Goal: Task Accomplishment & Management: Complete application form

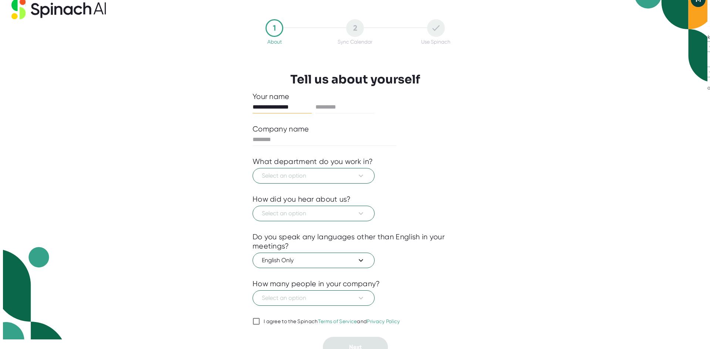
scroll to position [18, 0]
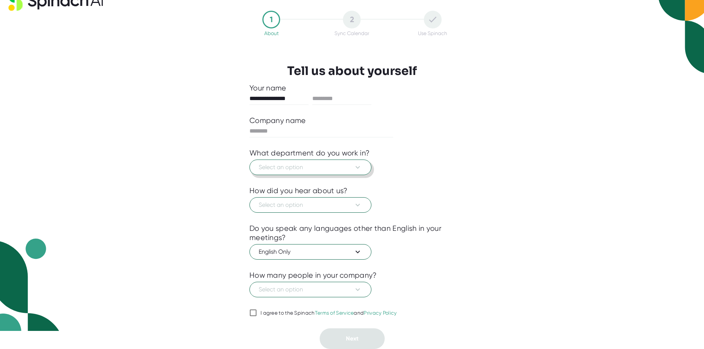
click at [357, 170] on icon at bounding box center [358, 167] width 9 height 9
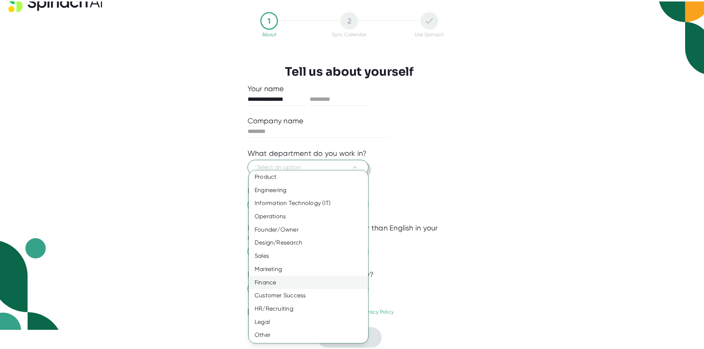
scroll to position [2, 0]
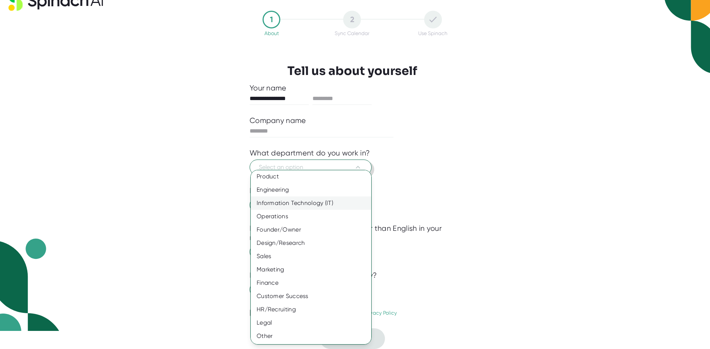
click at [310, 202] on div "Information Technology (IT)" at bounding box center [314, 203] width 126 height 13
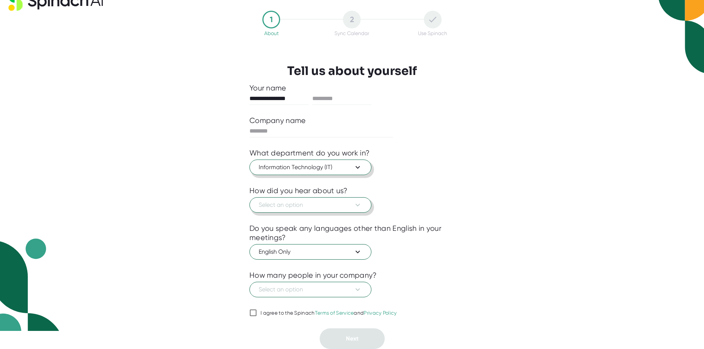
click at [359, 203] on icon at bounding box center [358, 205] width 9 height 9
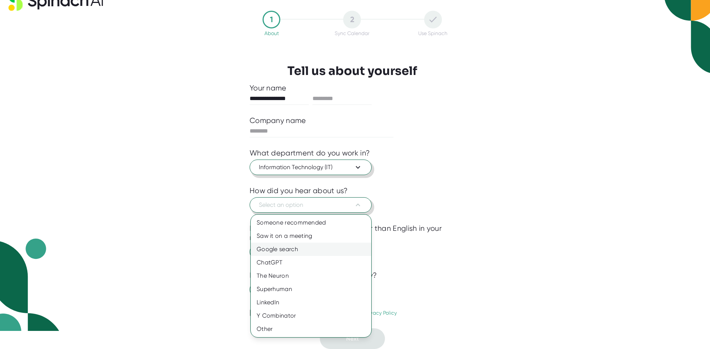
click at [301, 247] on div "Google search" at bounding box center [311, 249] width 121 height 13
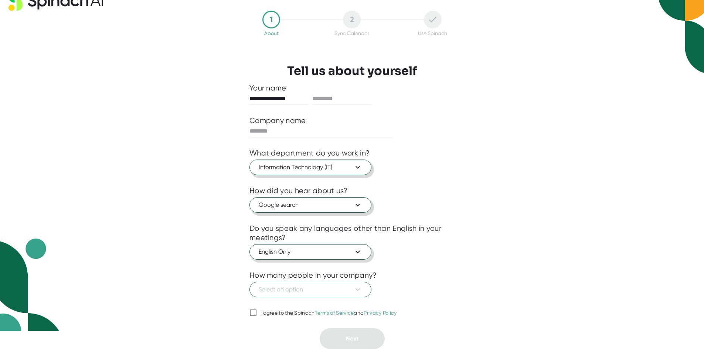
click at [362, 254] on icon at bounding box center [358, 252] width 9 height 9
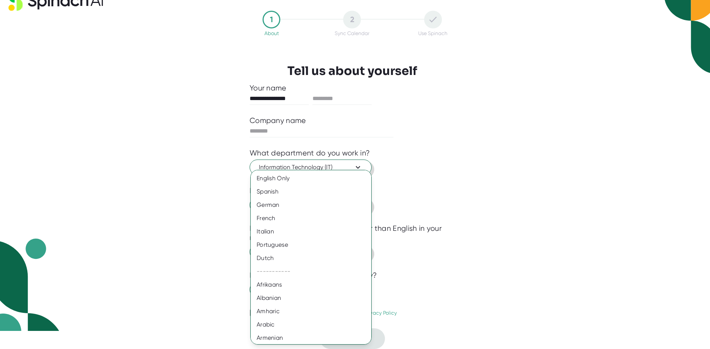
click at [406, 256] on div at bounding box center [355, 174] width 710 height 349
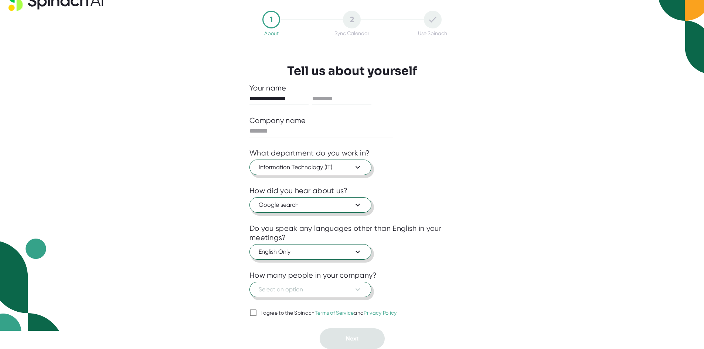
click at [359, 288] on icon at bounding box center [358, 289] width 9 height 9
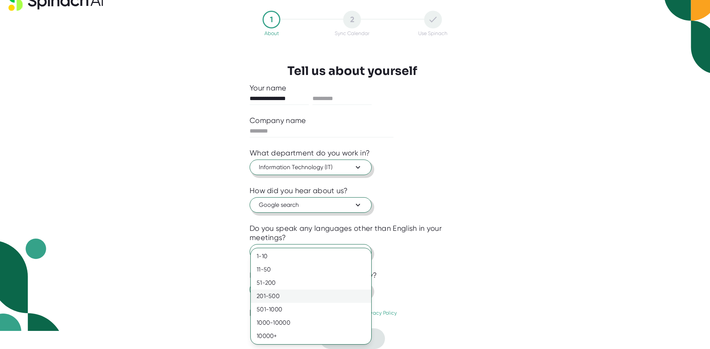
click at [287, 296] on div "201-500" at bounding box center [311, 296] width 121 height 13
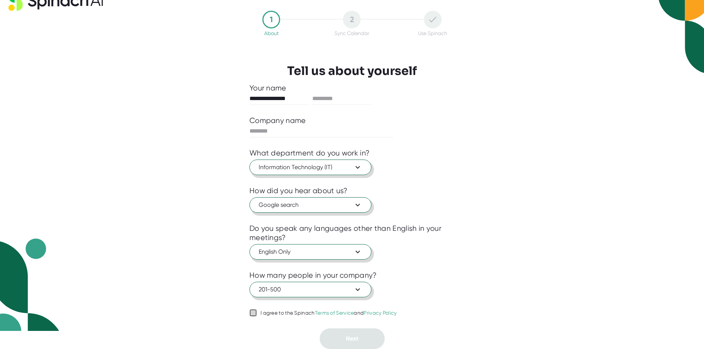
click at [253, 313] on input "I agree to the Spinach Terms of Service and Privacy Policy" at bounding box center [253, 313] width 7 height 9
checkbox input "true"
click at [291, 98] on input "**********" at bounding box center [279, 99] width 59 height 12
drag, startPoint x: 337, startPoint y: 102, endPoint x: 329, endPoint y: 100, distance: 7.6
click at [336, 102] on input "text" at bounding box center [341, 99] width 59 height 12
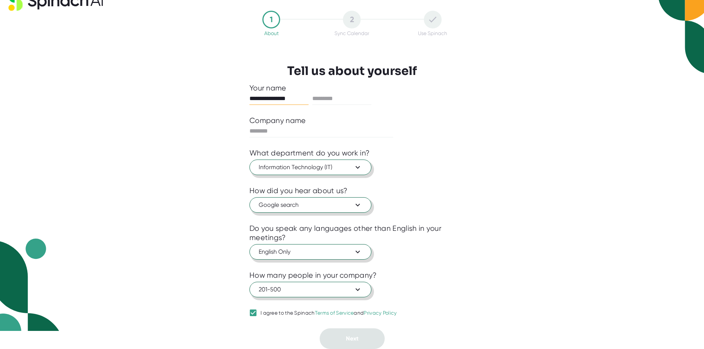
drag, startPoint x: 300, startPoint y: 98, endPoint x: 263, endPoint y: 99, distance: 36.2
click at [263, 99] on input "**********" at bounding box center [279, 99] width 59 height 12
type input "****"
click at [326, 98] on input "text" at bounding box center [341, 99] width 59 height 12
paste input "**********"
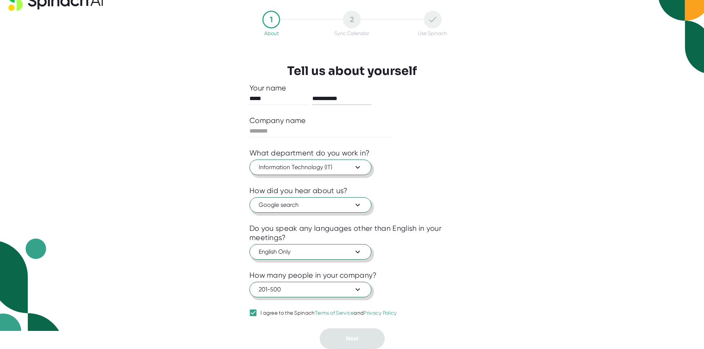
type input "**********"
click at [358, 288] on icon at bounding box center [358, 289] width 9 height 9
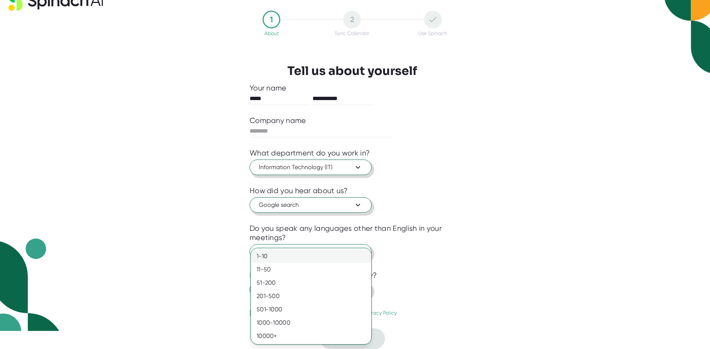
click at [270, 259] on div "1-10" at bounding box center [311, 256] width 121 height 13
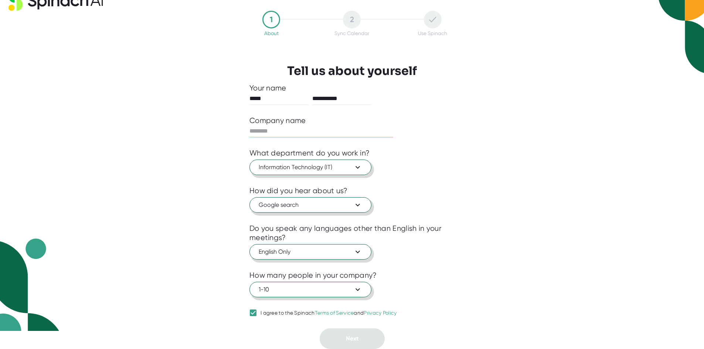
click at [270, 129] on input "text" at bounding box center [322, 131] width 144 height 12
type input "**********"
click at [359, 337] on button "Next" at bounding box center [352, 339] width 65 height 21
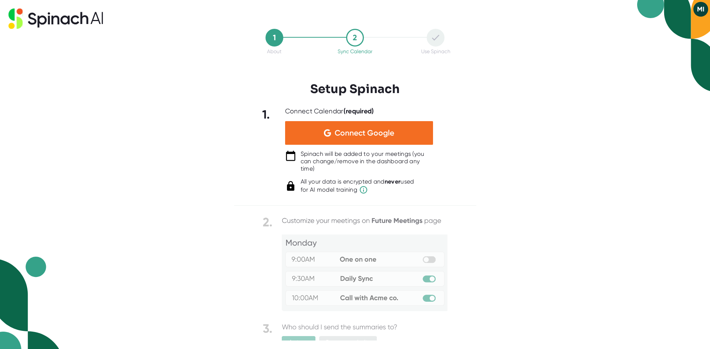
scroll to position [0, 0]
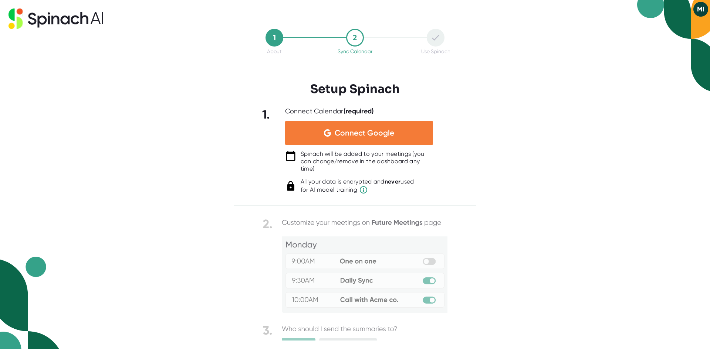
click at [357, 137] on span "Connect Google" at bounding box center [365, 132] width 60 height 7
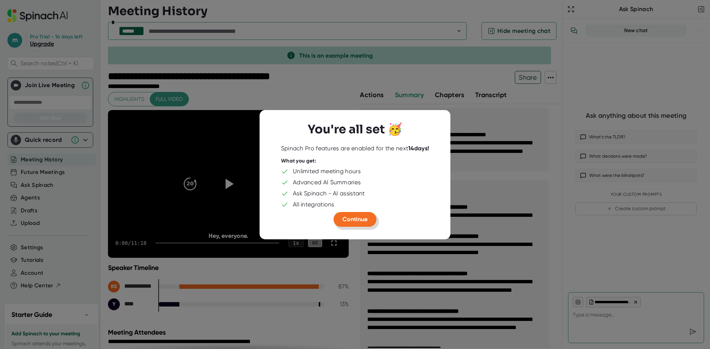
click at [355, 220] on span "Continue" at bounding box center [354, 219] width 25 height 7
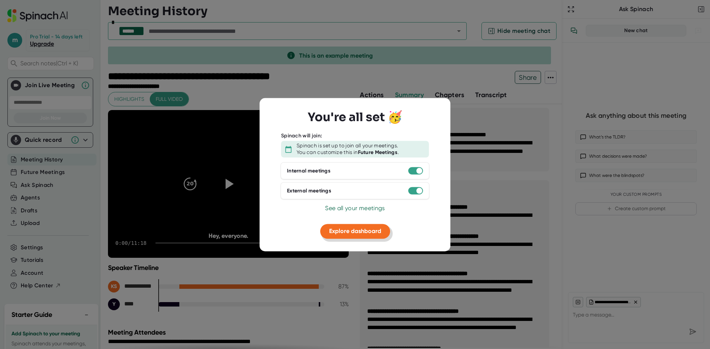
click at [353, 232] on span "Explore dashboard" at bounding box center [355, 231] width 52 height 7
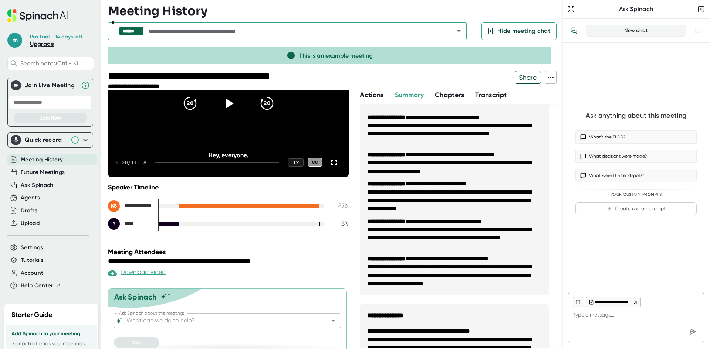
scroll to position [87, 0]
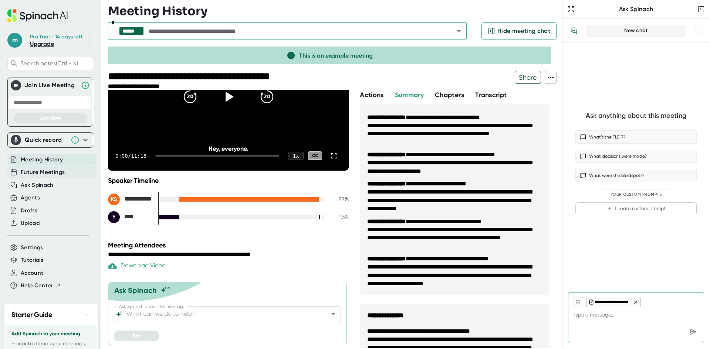
type textarea "x"
click at [44, 177] on span "Future Meetings" at bounding box center [43, 172] width 44 height 9
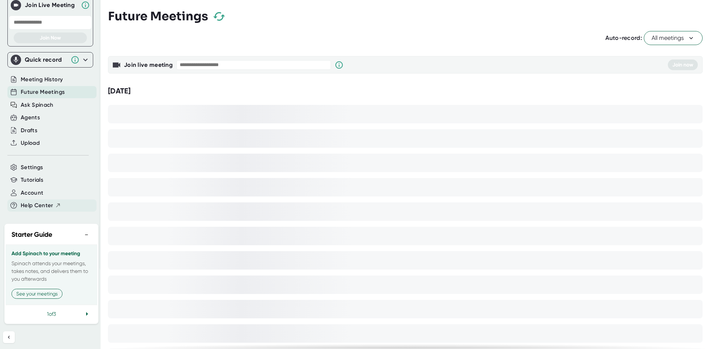
scroll to position [94, 0]
click at [86, 314] on icon at bounding box center [87, 314] width 2 height 4
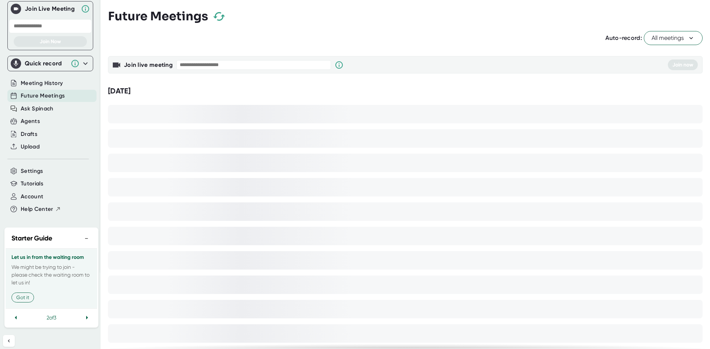
scroll to position [87, 0]
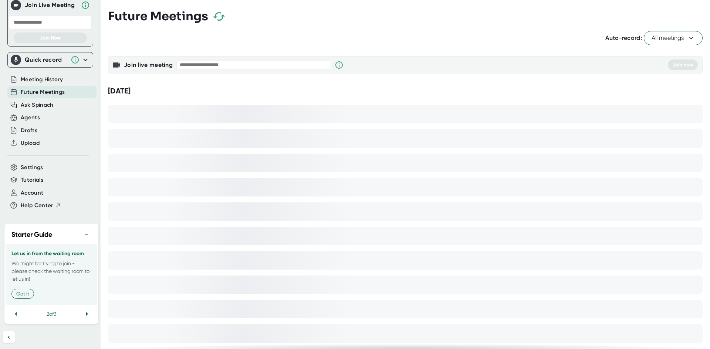
click at [687, 39] on icon at bounding box center [690, 37] width 7 height 7
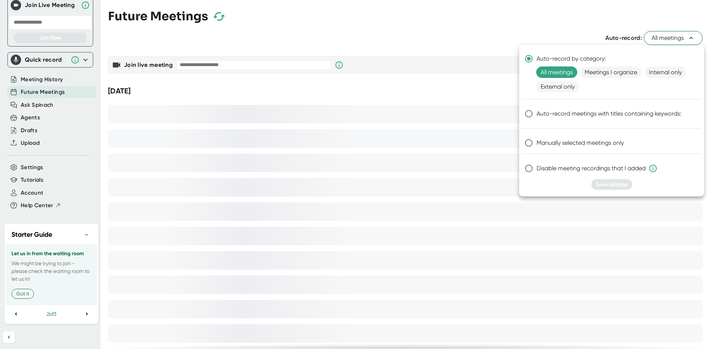
click at [477, 48] on div at bounding box center [355, 174] width 710 height 349
